Goal: Information Seeking & Learning: Learn about a topic

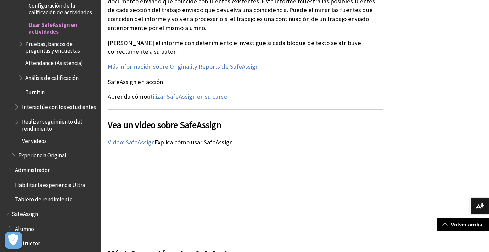
scroll to position [1004, 0]
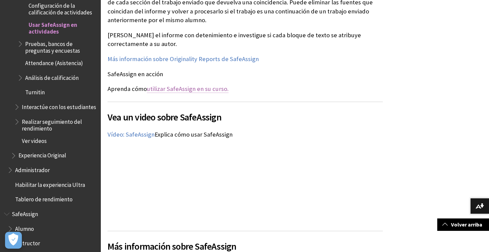
click at [210, 85] on link "utilizar SafeAssign en su curso." at bounding box center [188, 89] width 82 height 8
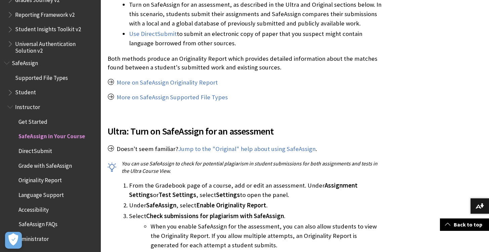
scroll to position [234, 0]
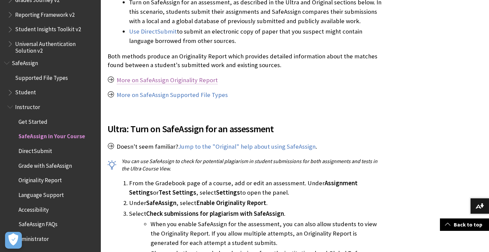
click at [176, 81] on link "More on SafeAssign Originality Report" at bounding box center [167, 80] width 101 height 8
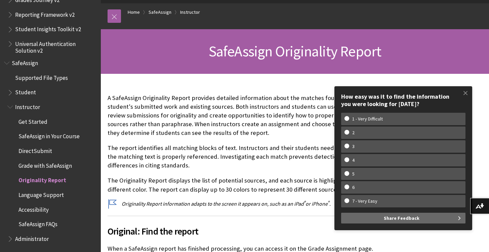
scroll to position [69, 0]
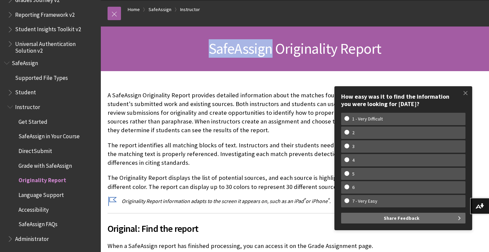
drag, startPoint x: 210, startPoint y: 47, endPoint x: 273, endPoint y: 45, distance: 62.5
click at [273, 45] on span "SafeAssign Originality Report" at bounding box center [295, 48] width 173 height 18
copy span "SafeAssign"
